Goal: Find specific page/section: Find specific page/section

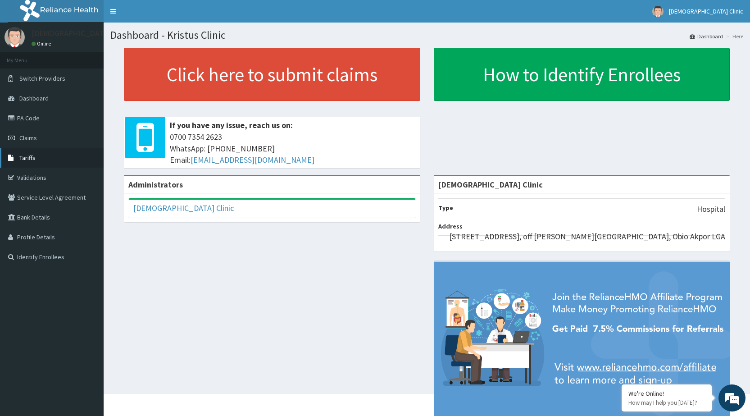
click at [48, 158] on link "Tariffs" at bounding box center [52, 158] width 104 height 20
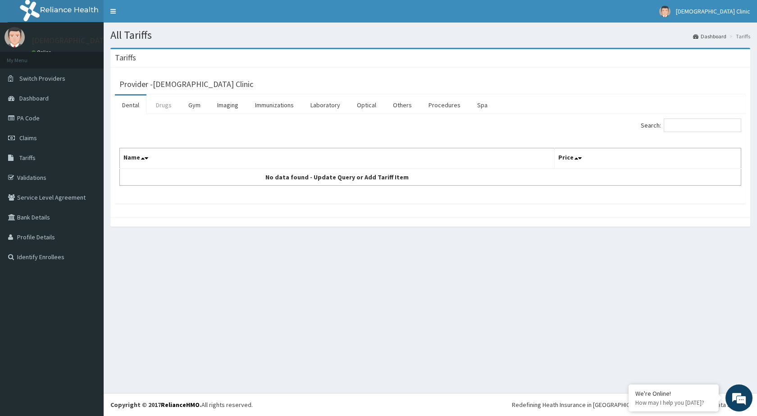
click at [163, 103] on link "Drugs" at bounding box center [164, 105] width 30 height 19
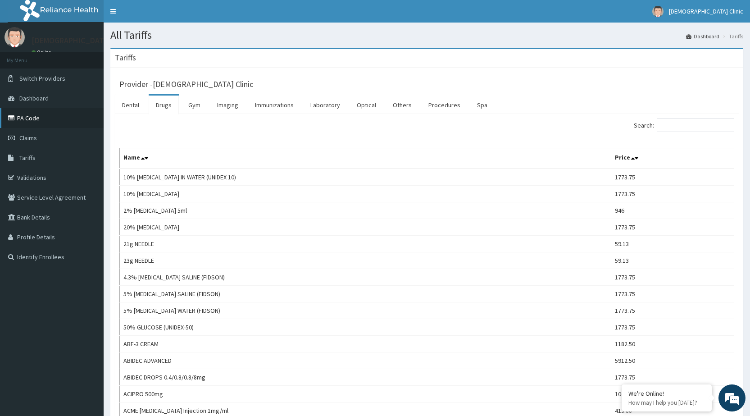
click at [57, 115] on link "PA Code" at bounding box center [52, 118] width 104 height 20
